Goal: Task Accomplishment & Management: Use online tool/utility

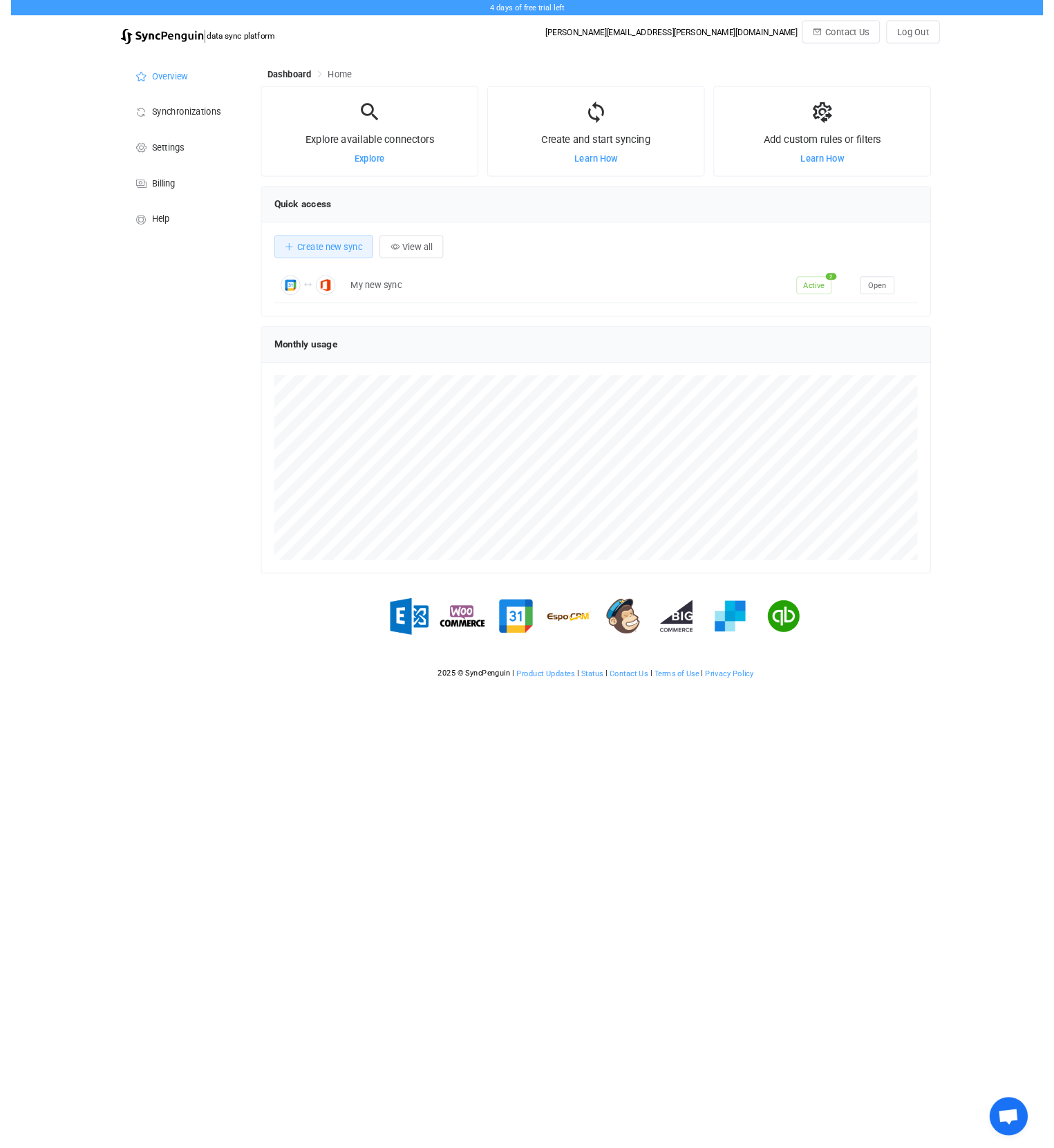
scroll to position [268, 726]
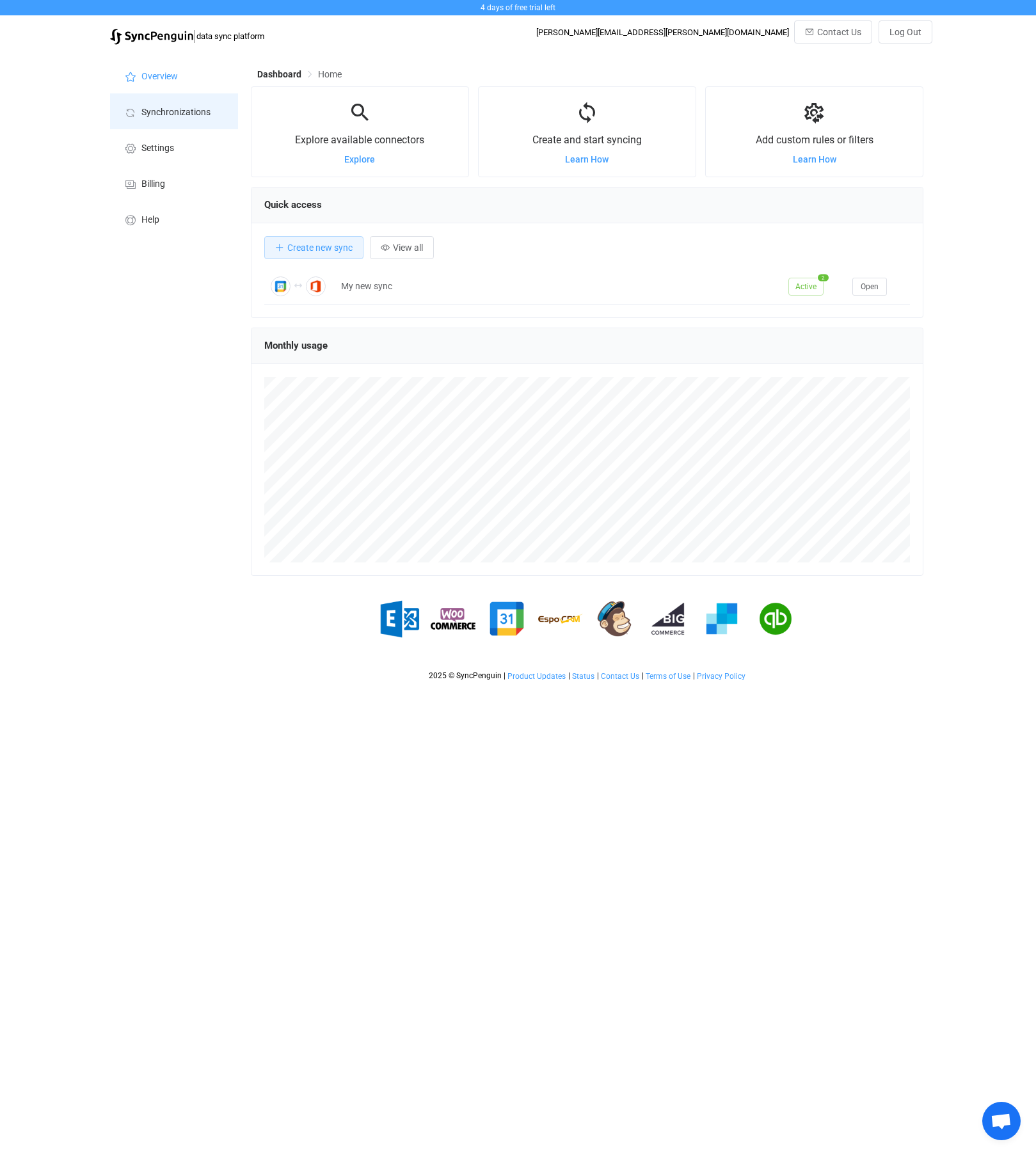
click at [186, 115] on span "Synchronizations" at bounding box center [176, 113] width 69 height 10
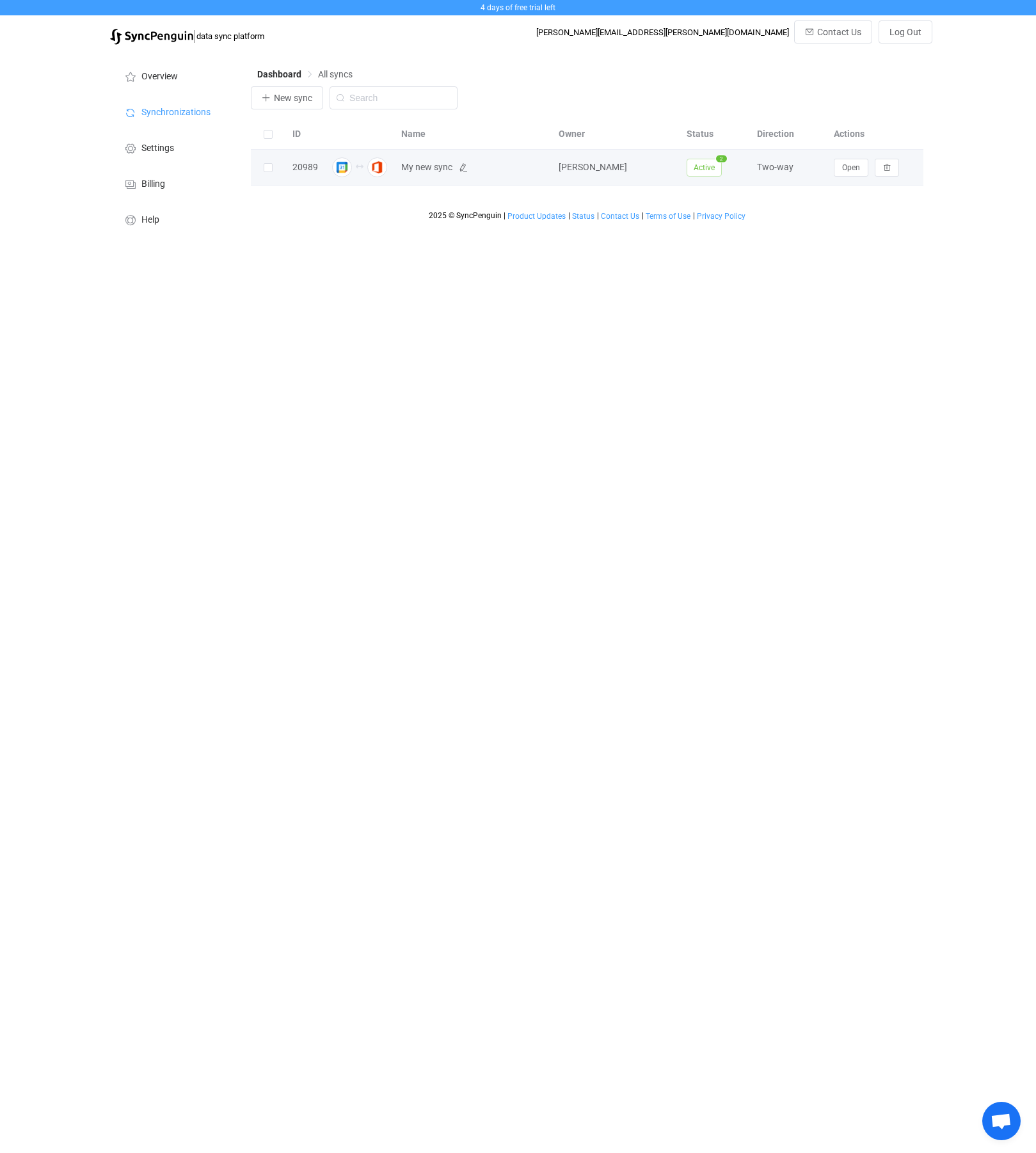
click at [447, 170] on span "My new sync" at bounding box center [426, 167] width 51 height 14
click at [860, 173] on button "Open" at bounding box center [851, 168] width 35 height 18
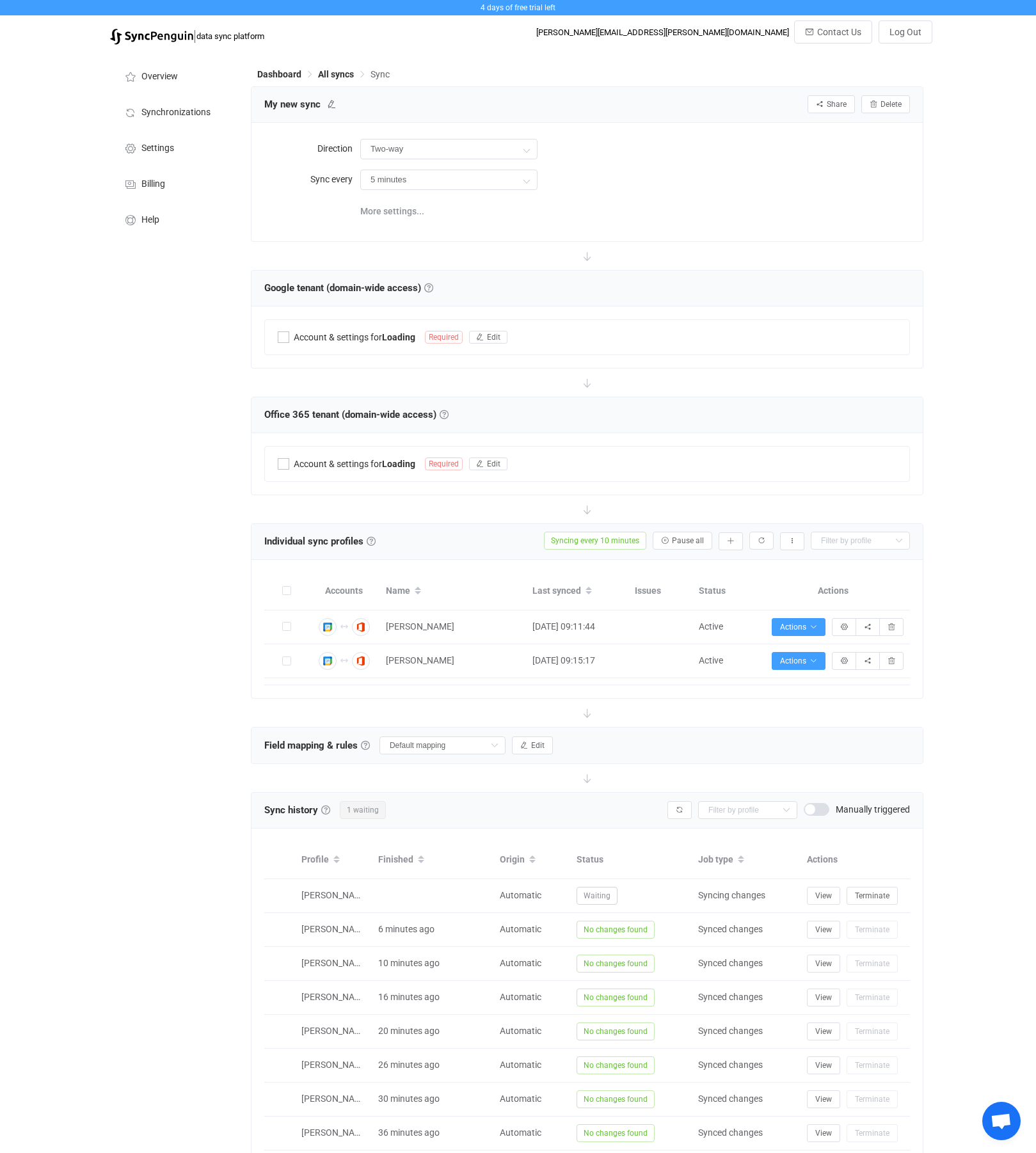
type input "10 minutes"
click at [736, 544] on button "button" at bounding box center [731, 541] width 25 height 18
click at [703, 577] on li "Add manually…" at bounding box center [684, 575] width 109 height 23
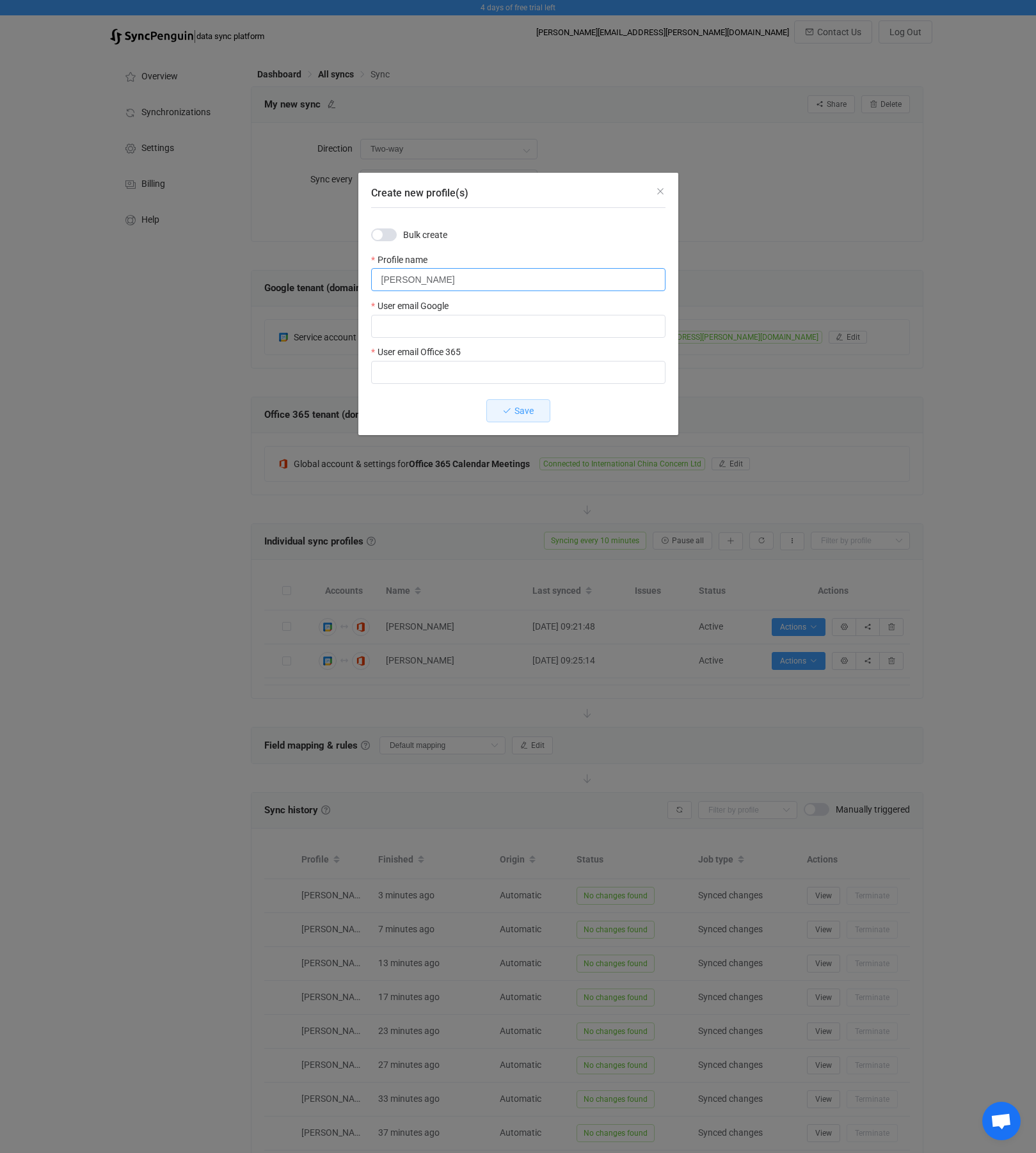
click at [519, 282] on input "[PERSON_NAME]" at bounding box center [518, 280] width 294 height 23
click at [519, 282] on input "[PERSON_NAME]" at bounding box center [518, 280] width 294 height 23
click at [464, 282] on input "[PERSON_NAME]" at bounding box center [518, 280] width 294 height 23
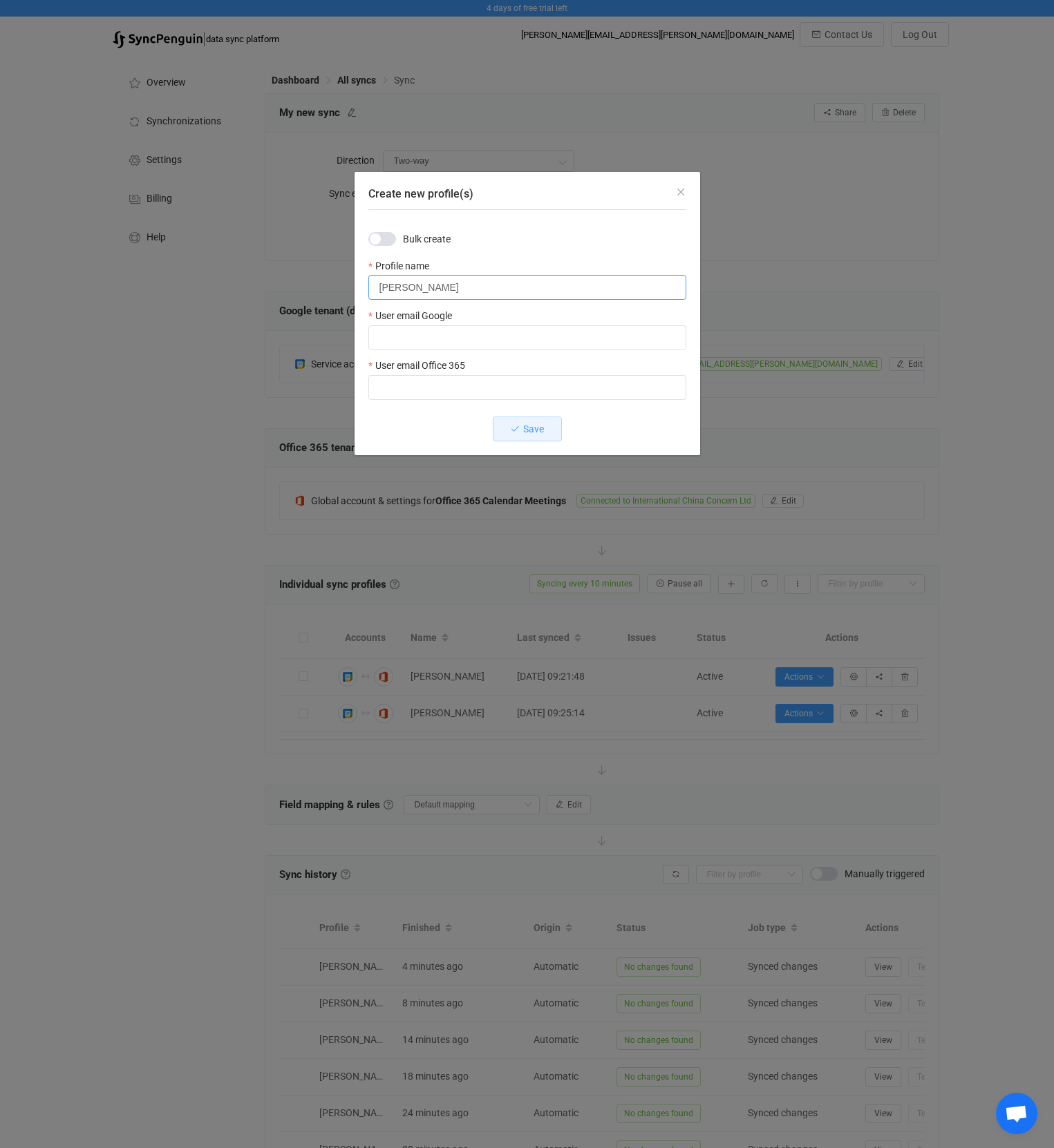
click at [584, 283] on input "[PERSON_NAME]" at bounding box center [527, 288] width 318 height 25
type input "[PERSON_NAME]"
click at [467, 344] on input "Create new profile(s)" at bounding box center [527, 338] width 318 height 25
click at [467, 343] on input "Create new profile(s)" at bounding box center [527, 338] width 318 height 25
click at [506, 340] on input "Create new profile(s)" at bounding box center [527, 338] width 318 height 25
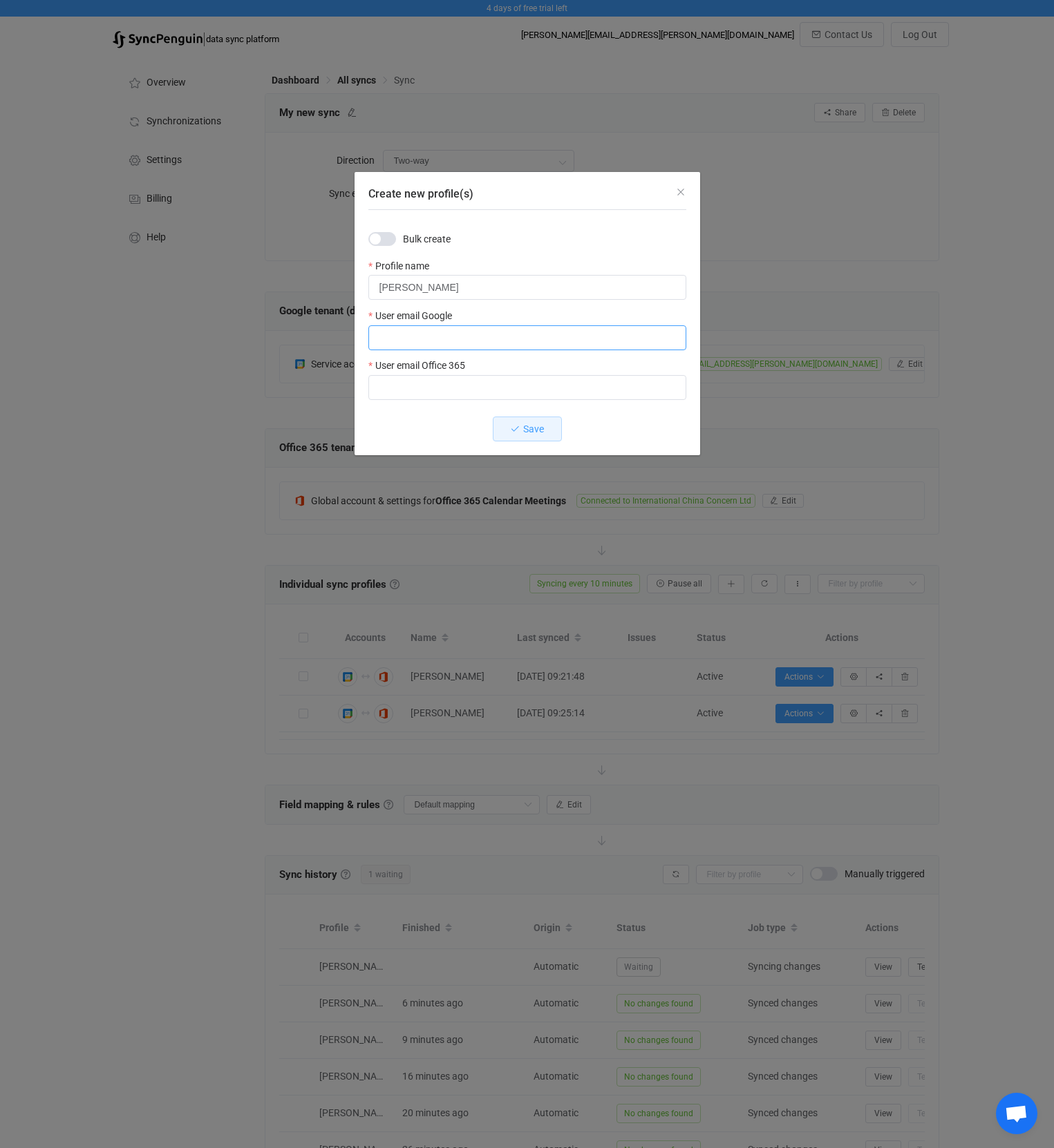
paste input "[PERSON_NAME][EMAIL_ADDRESS][DOMAIN_NAME]"
type input "[PERSON_NAME][EMAIL_ADDRESS][DOMAIN_NAME]"
paste input "[PERSON_NAME][EMAIL_ADDRESS][DOMAIN_NAME]"
type input "[PERSON_NAME][EMAIL_ADDRESS][DOMAIN_NAME]"
click at [444, 339] on input "Create new profile(s)" at bounding box center [527, 338] width 318 height 25
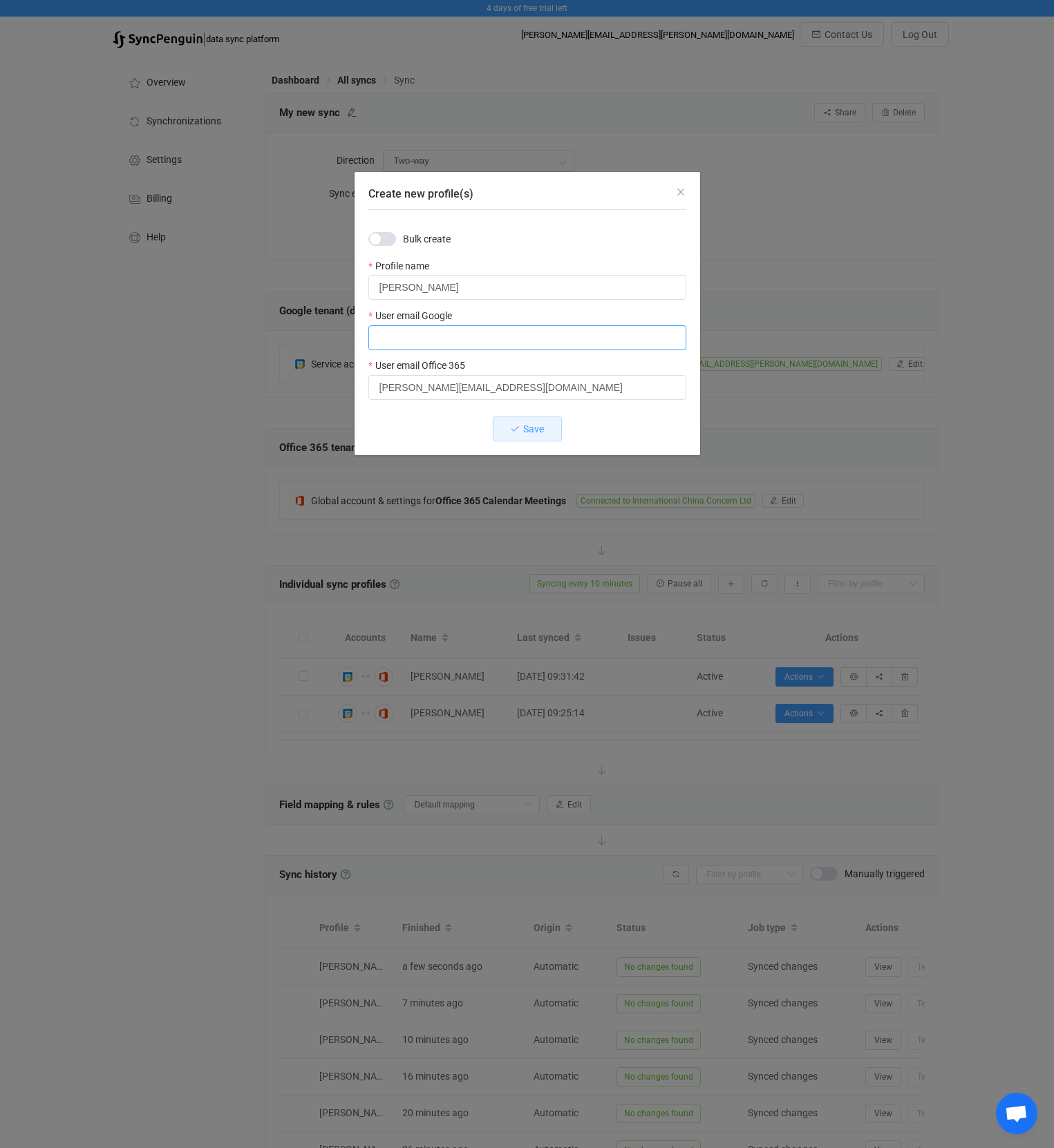
paste input "[PERSON_NAME][EMAIL_ADDRESS][DOMAIN_NAME]"
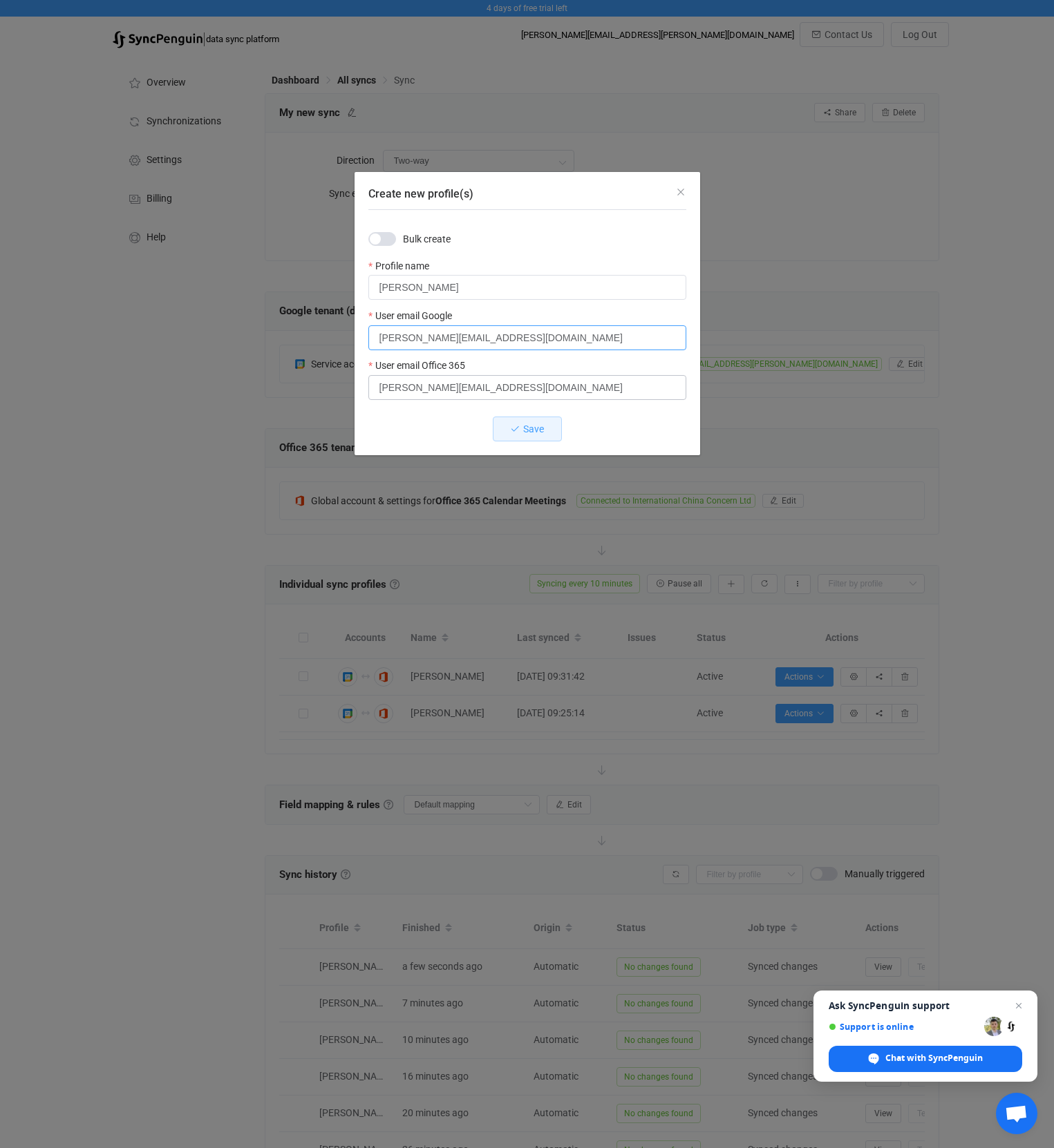
type input "[PERSON_NAME][EMAIL_ADDRESS][DOMAIN_NAME]"
click at [519, 391] on input "[PERSON_NAME][EMAIL_ADDRESS][DOMAIN_NAME]" at bounding box center [527, 388] width 318 height 25
click at [531, 427] on span "Save" at bounding box center [533, 429] width 21 height 11
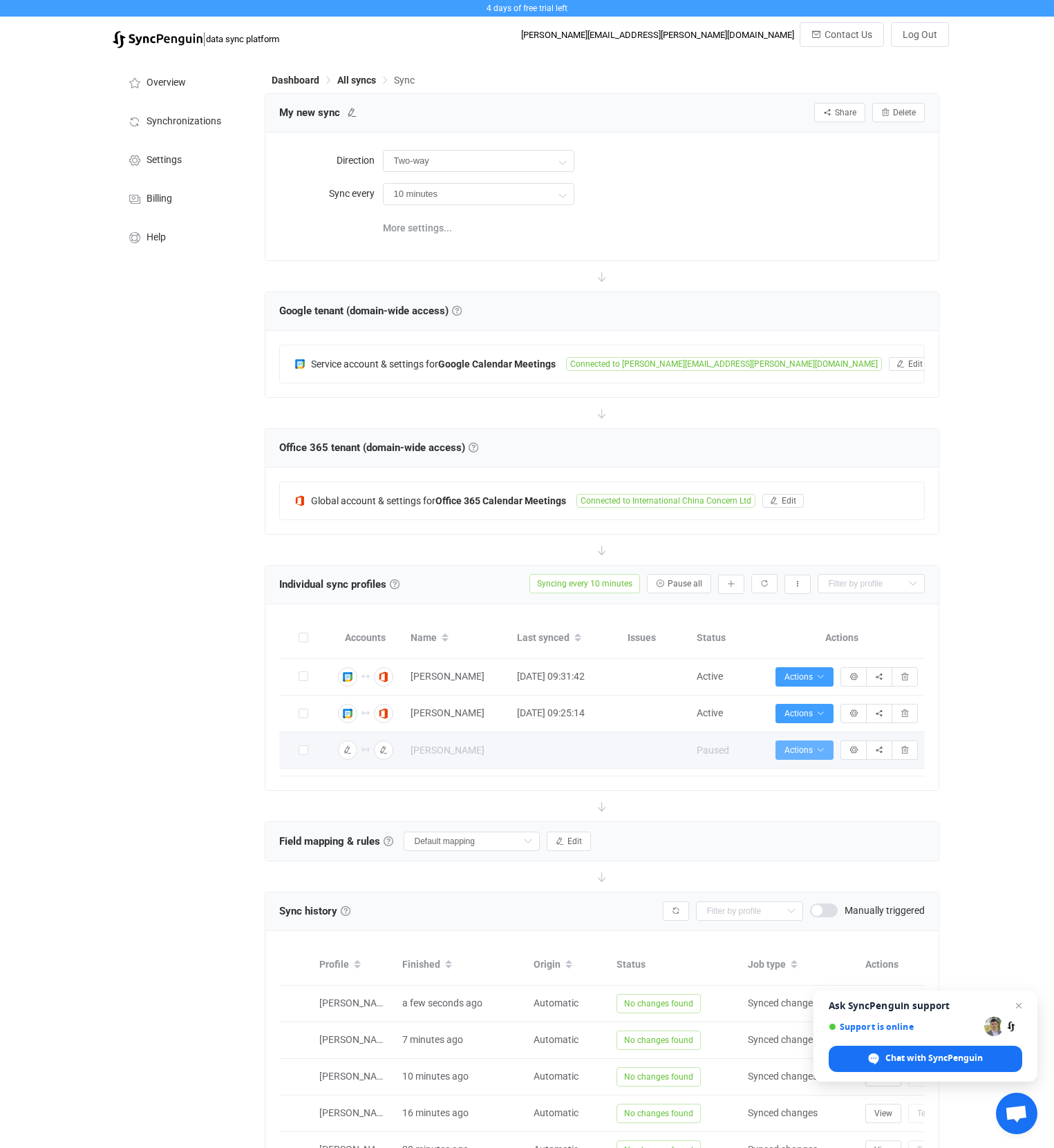
click at [813, 751] on span "Actions" at bounding box center [804, 750] width 40 height 9
click at [791, 788] on li "Start syncing…" at bounding box center [767, 788] width 126 height 25
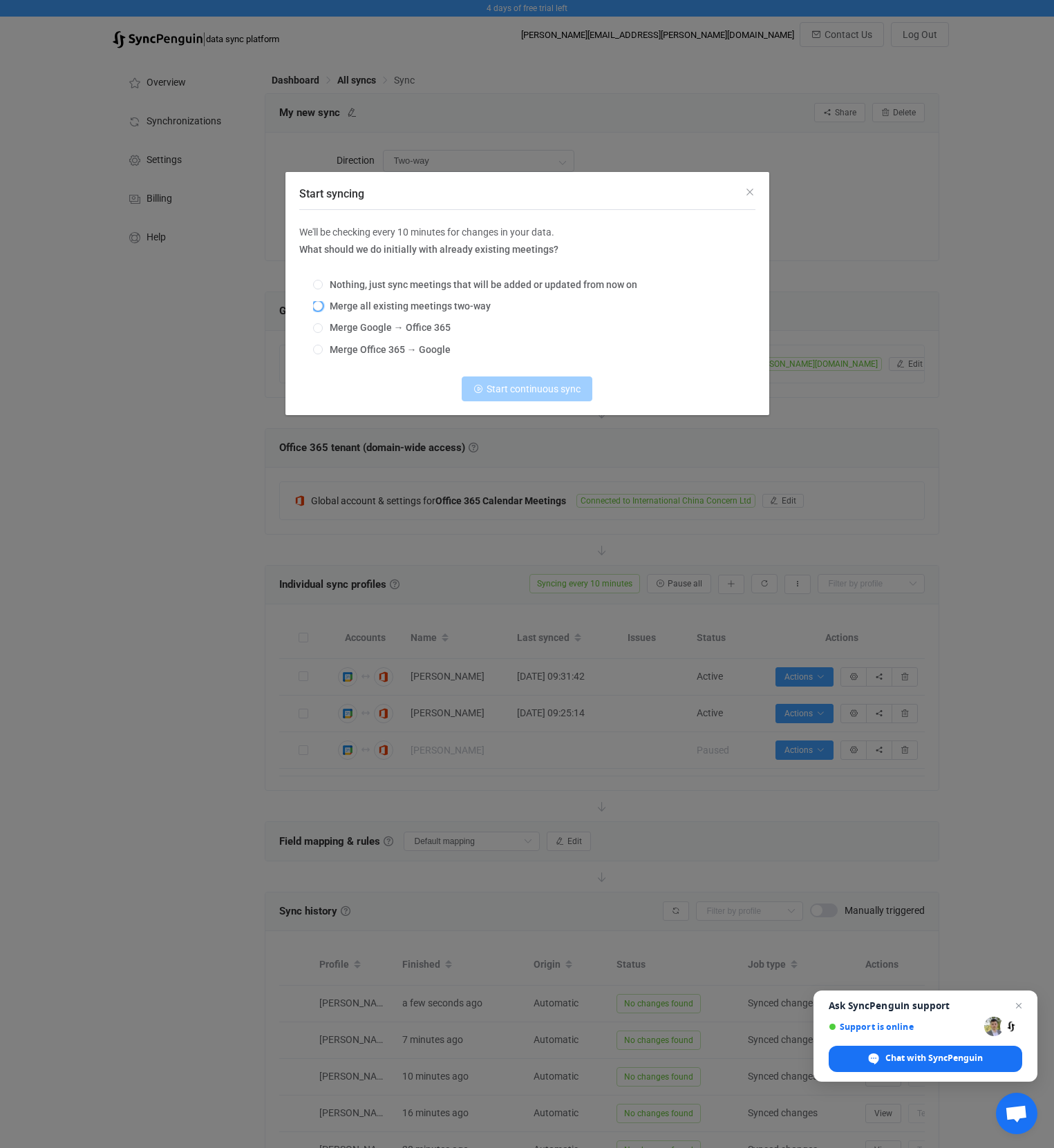
click at [339, 305] on span "Merge all existing meetings two-way" at bounding box center [406, 306] width 168 height 11
click at [323, 305] on input "Merge all existing meetings two-way" at bounding box center [318, 306] width 9 height 11
radio input "true"
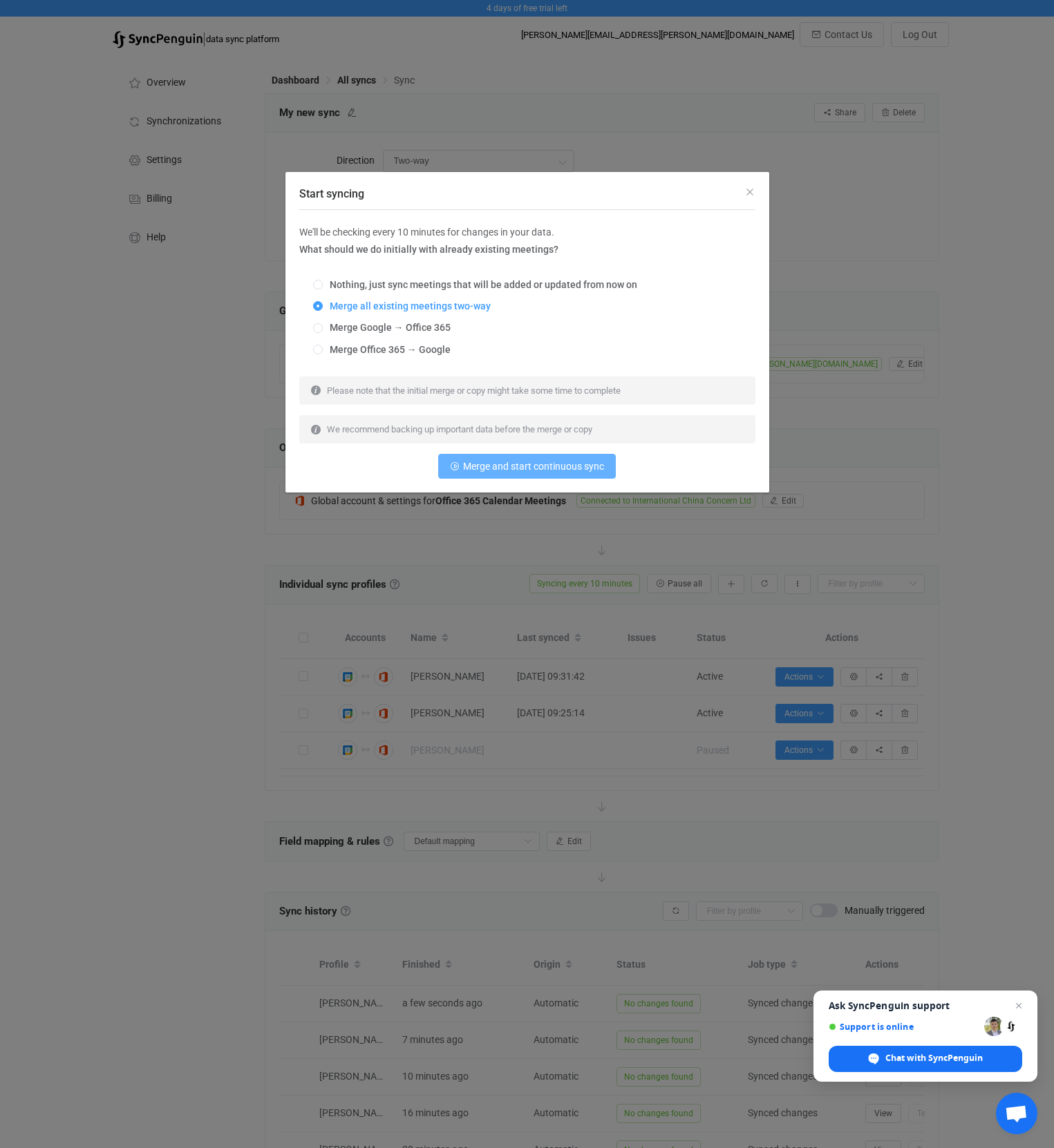
click at [540, 469] on span "Merge and start continuous sync" at bounding box center [533, 466] width 141 height 11
